Goal: Complete application form

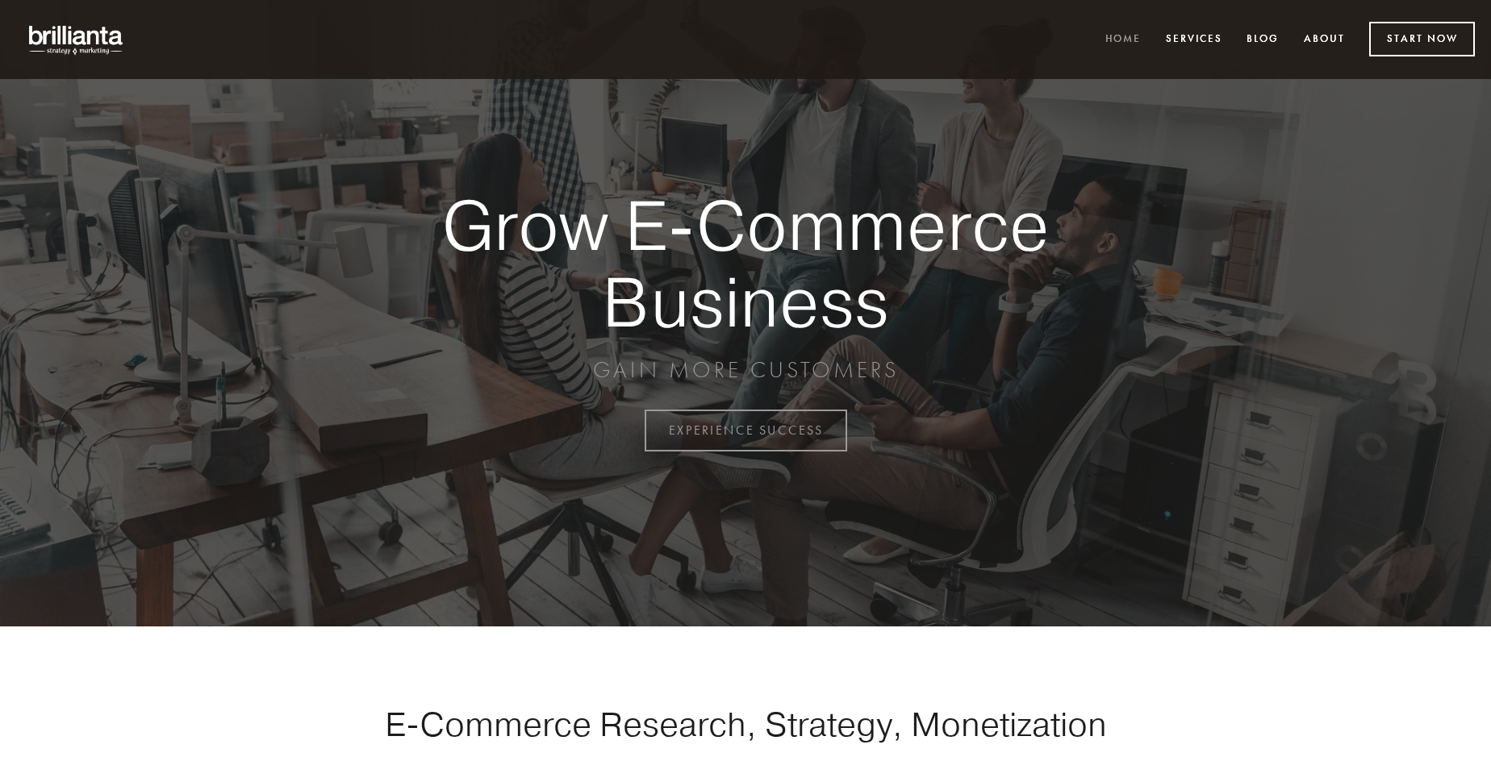
scroll to position [4229, 0]
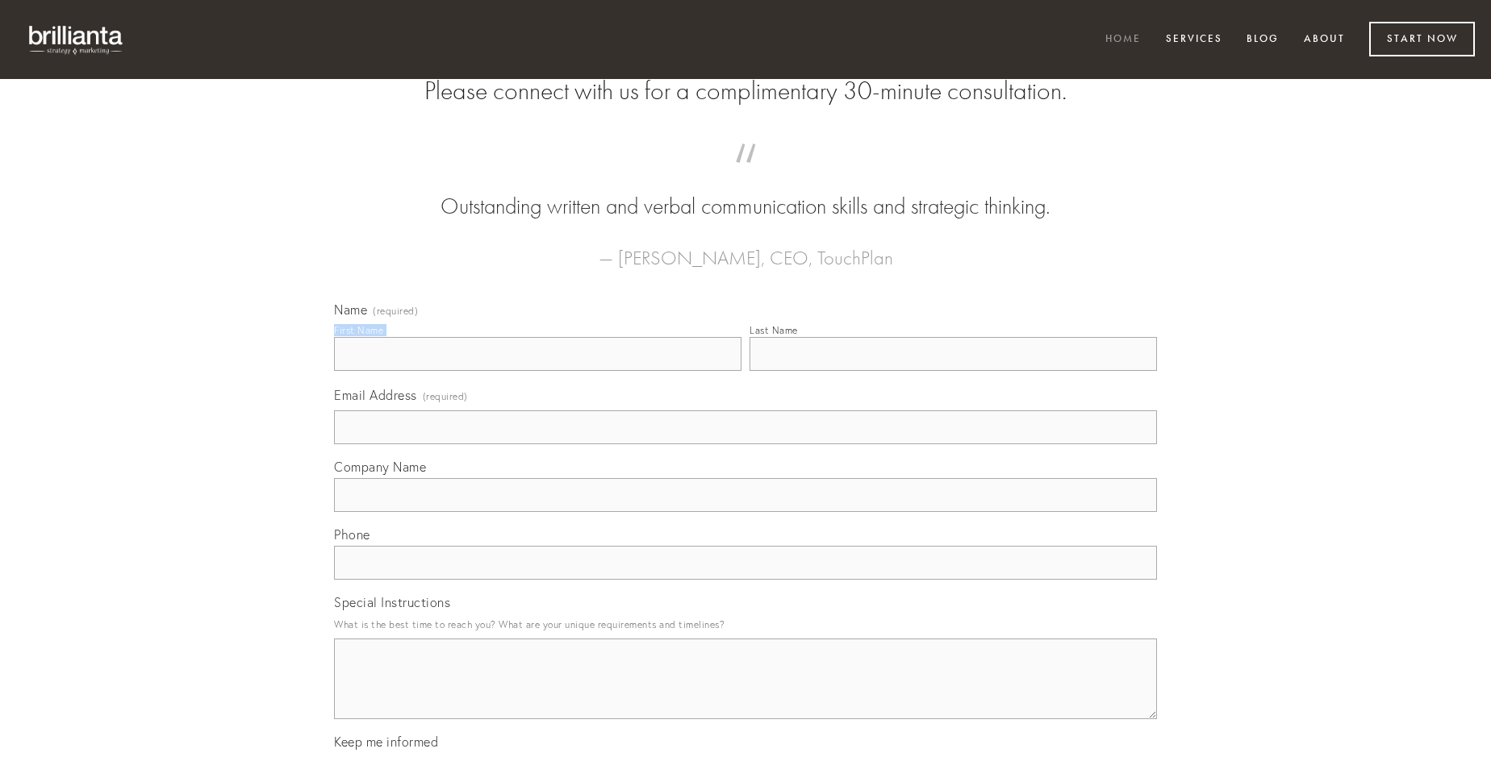
type input "[PERSON_NAME]"
click at [953, 371] on input "Last Name" at bounding box center [952, 354] width 407 height 34
type input "[PERSON_NAME]"
click at [745, 444] on input "Email Address (required)" at bounding box center [745, 428] width 823 height 34
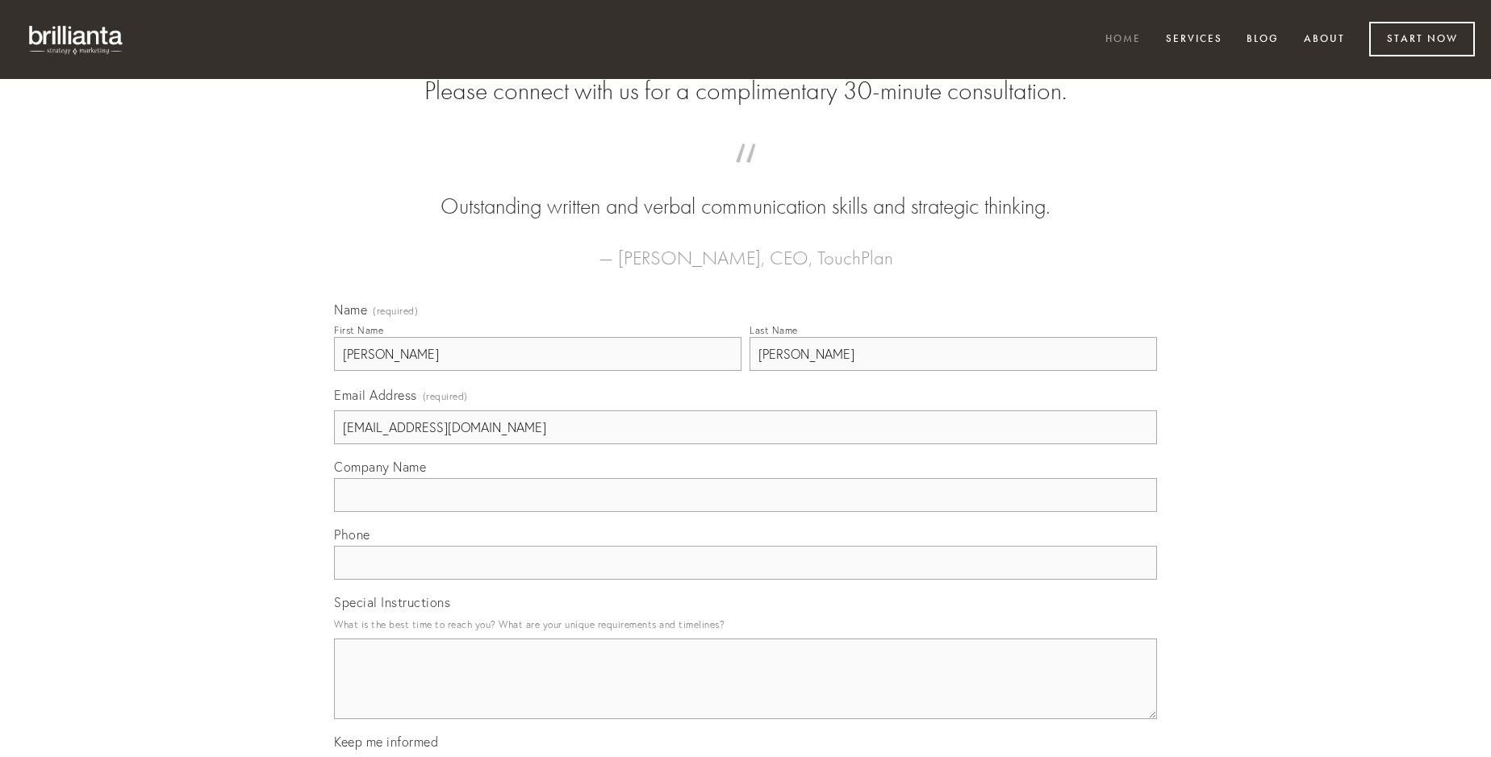
type input "[EMAIL_ADDRESS][DOMAIN_NAME]"
click at [745, 512] on input "Company Name" at bounding box center [745, 495] width 823 height 34
type input "super"
click at [745, 580] on input "text" at bounding box center [745, 563] width 823 height 34
click at [745, 694] on textarea "Special Instructions" at bounding box center [745, 679] width 823 height 81
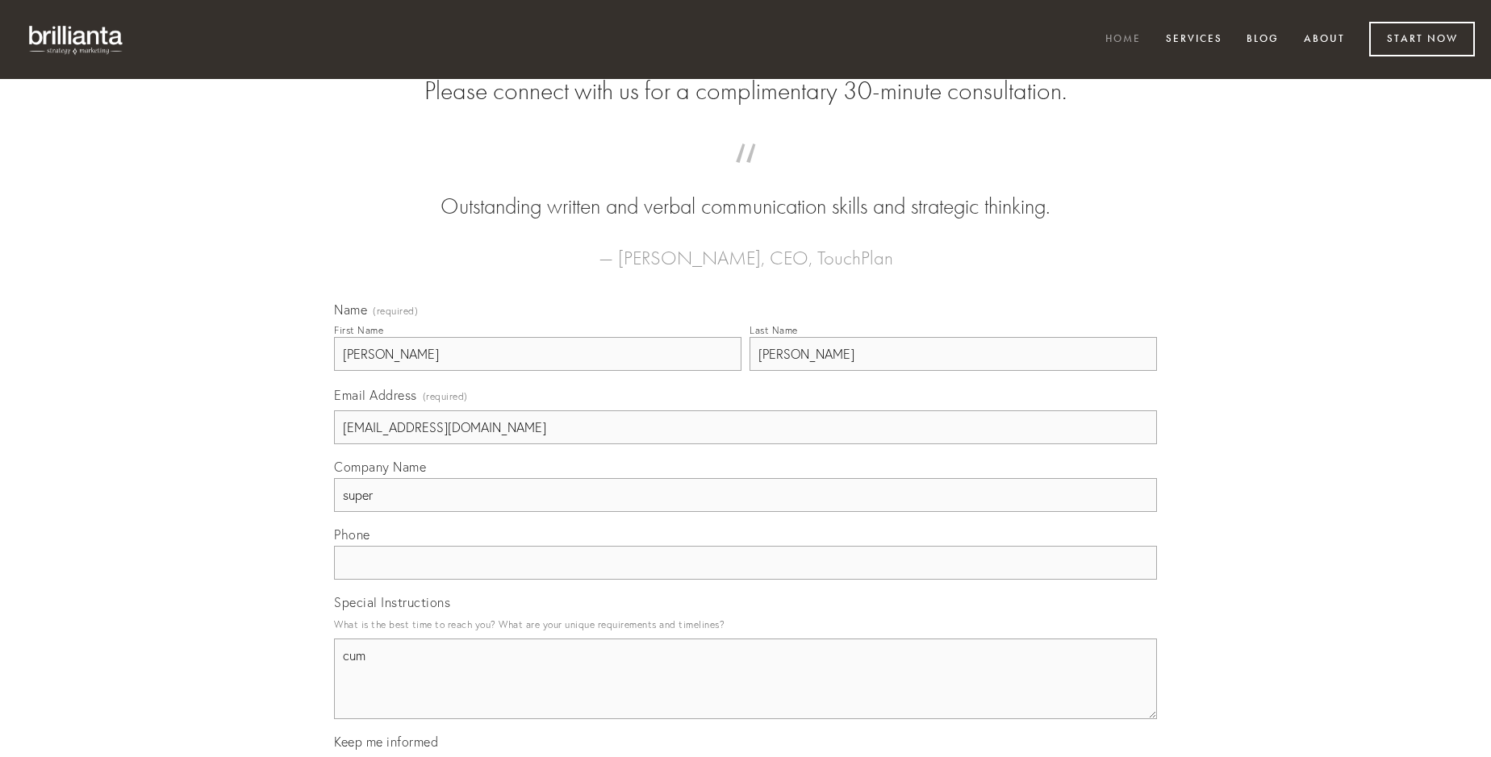
type textarea "cum"
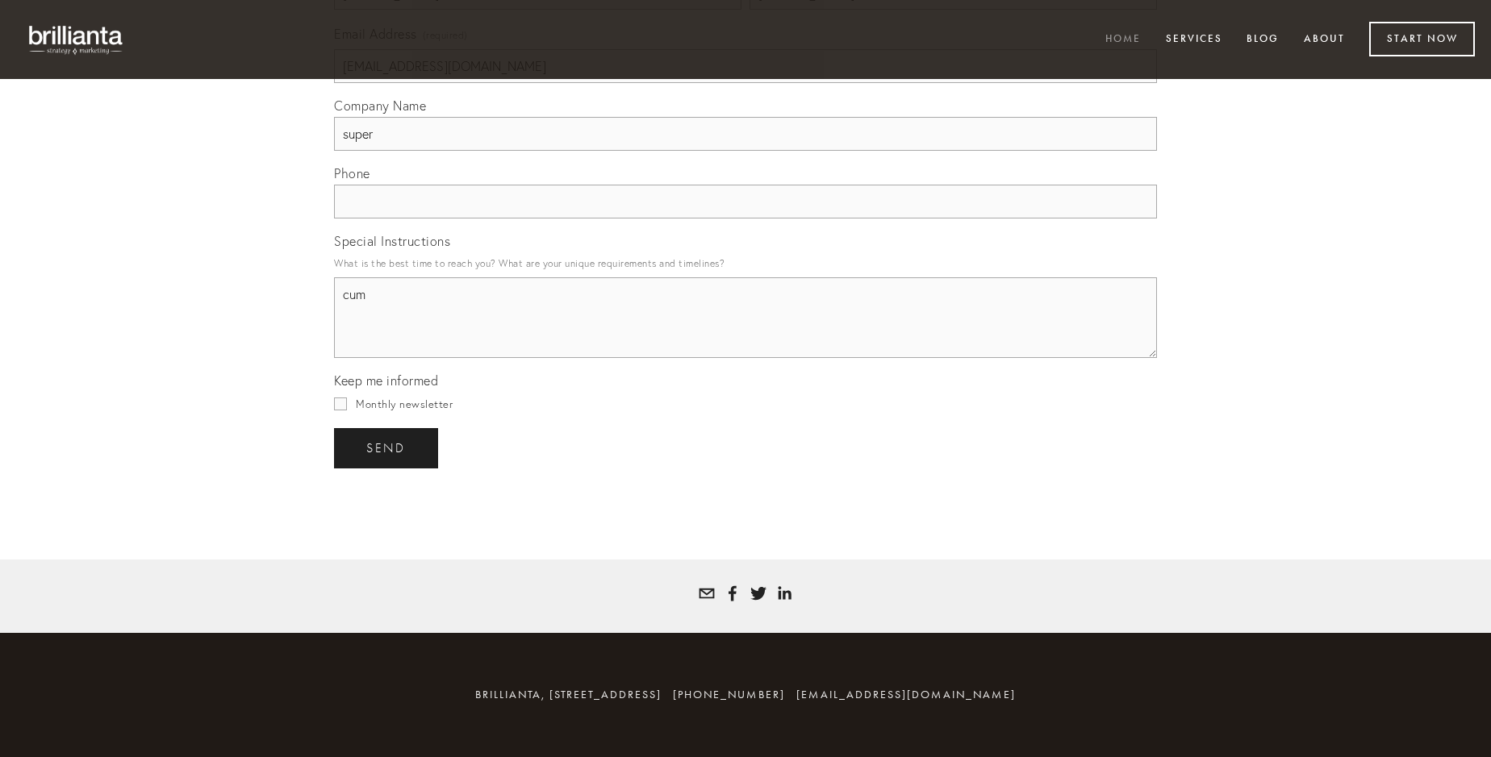
click at [387, 448] on span "send" at bounding box center [386, 448] width 40 height 15
